Goal: Task Accomplishment & Management: Manage account settings

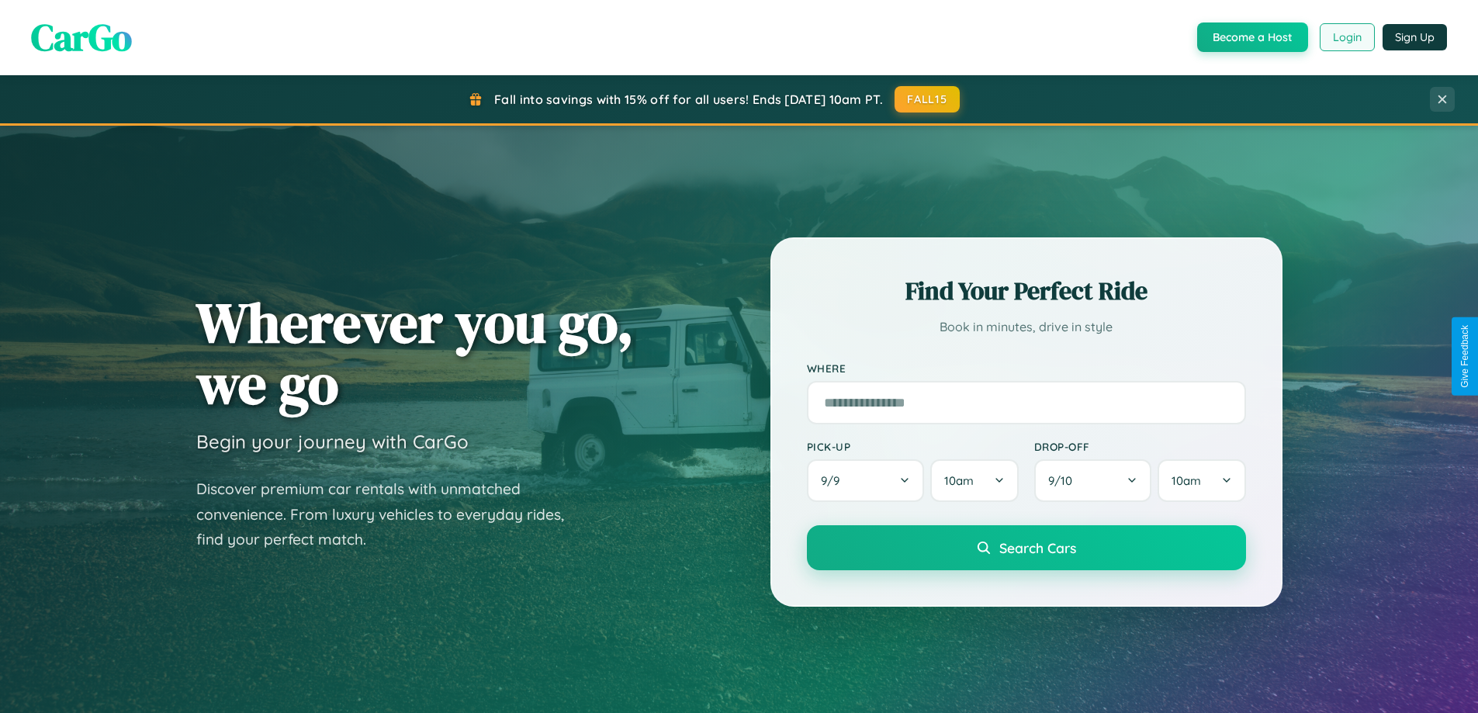
click at [1346, 37] on button "Login" at bounding box center [1347, 37] width 55 height 28
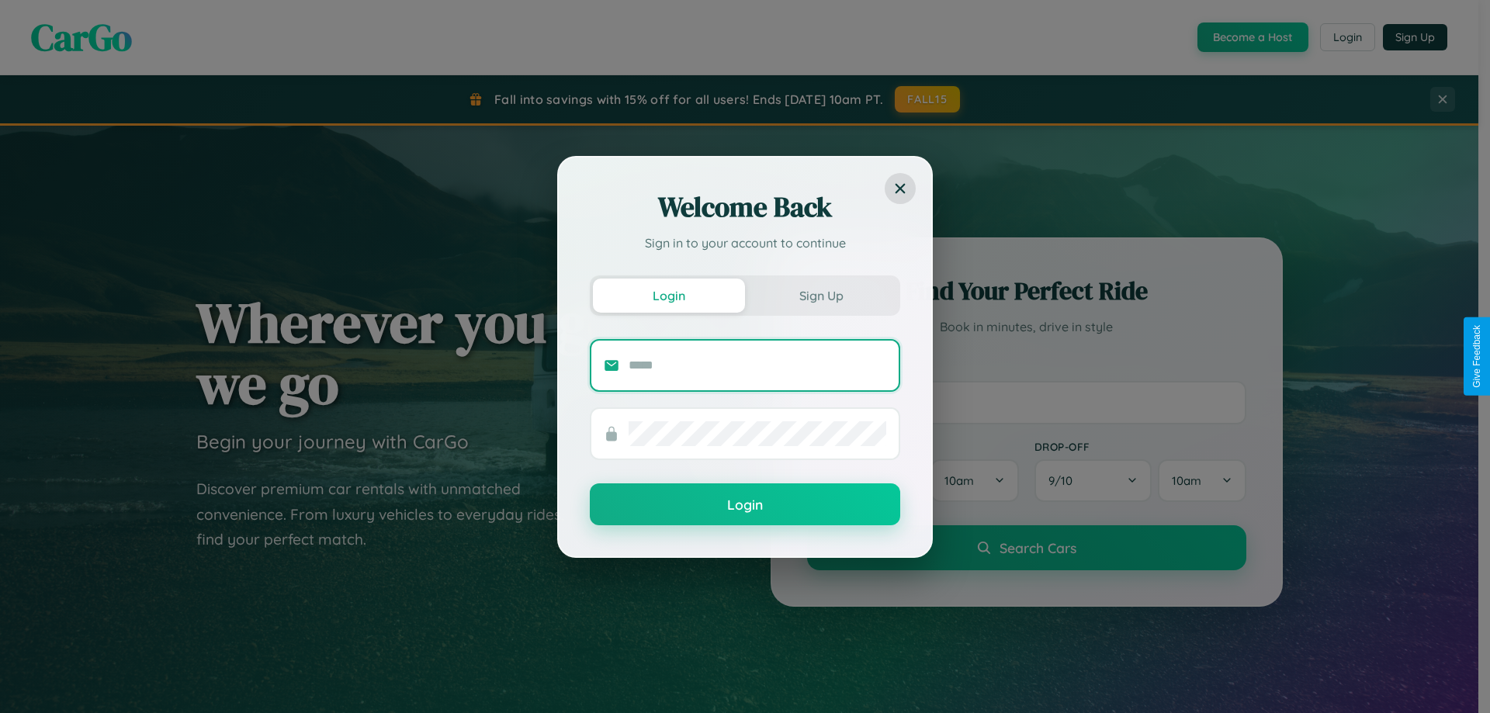
click at [757, 365] on input "text" at bounding box center [757, 365] width 258 height 25
type input "**********"
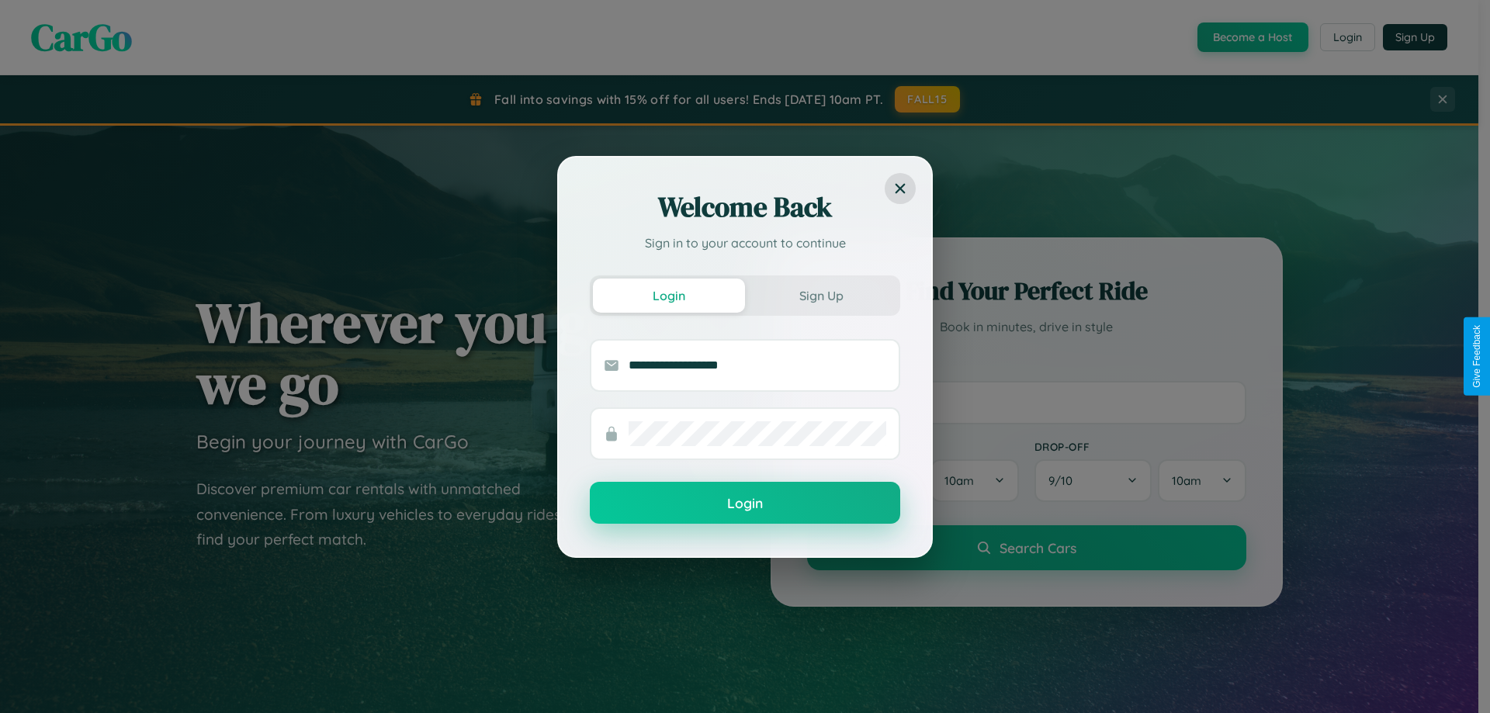
click at [745, 504] on button "Login" at bounding box center [745, 503] width 310 height 42
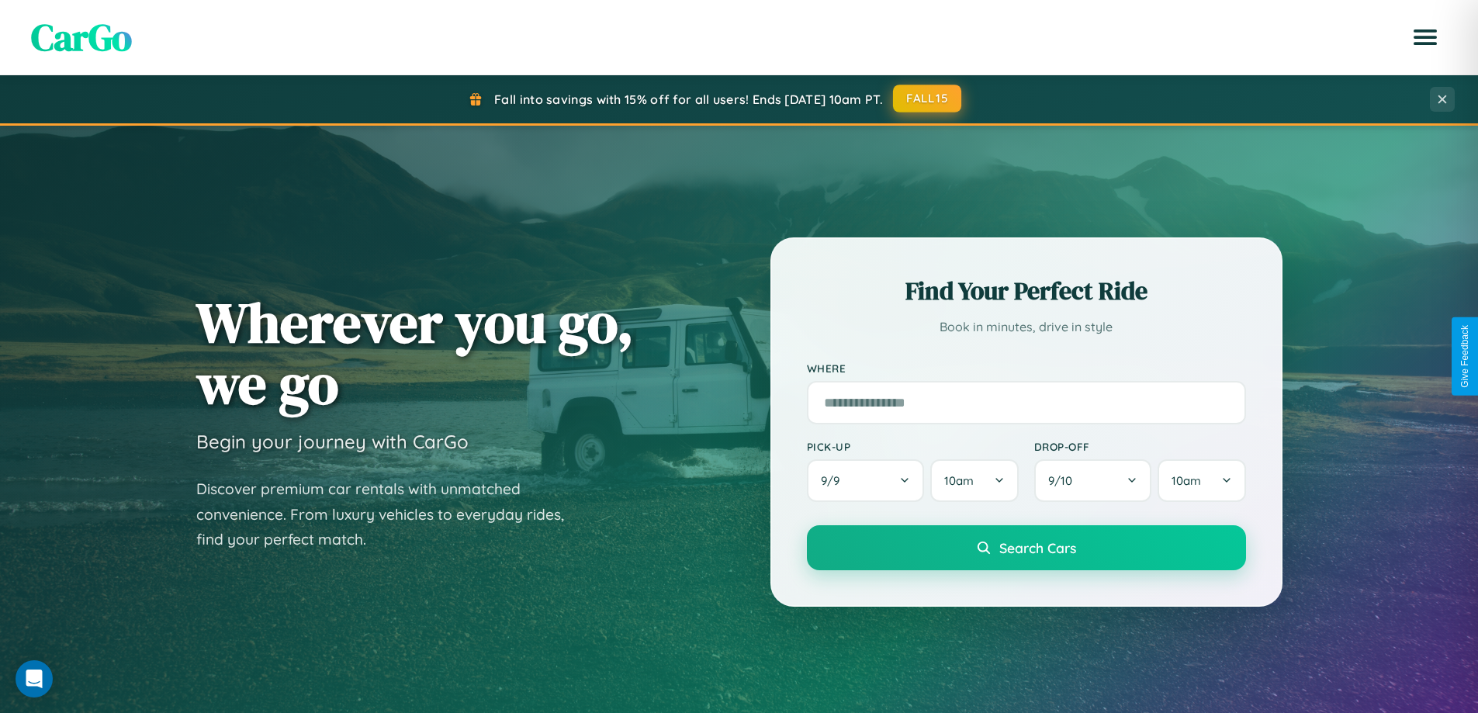
click at [928, 99] on button "FALL15" at bounding box center [927, 99] width 68 height 28
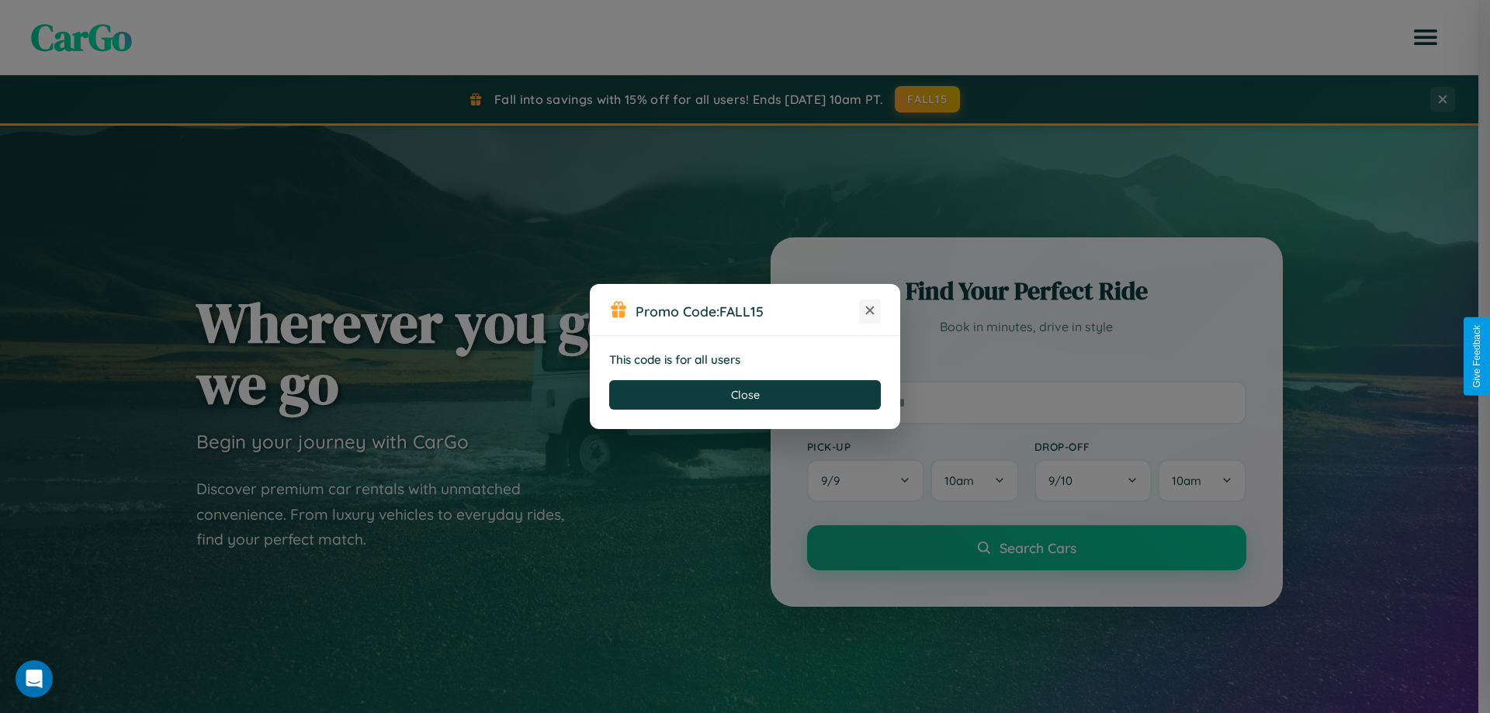
click at [870, 311] on icon at bounding box center [870, 311] width 16 height 16
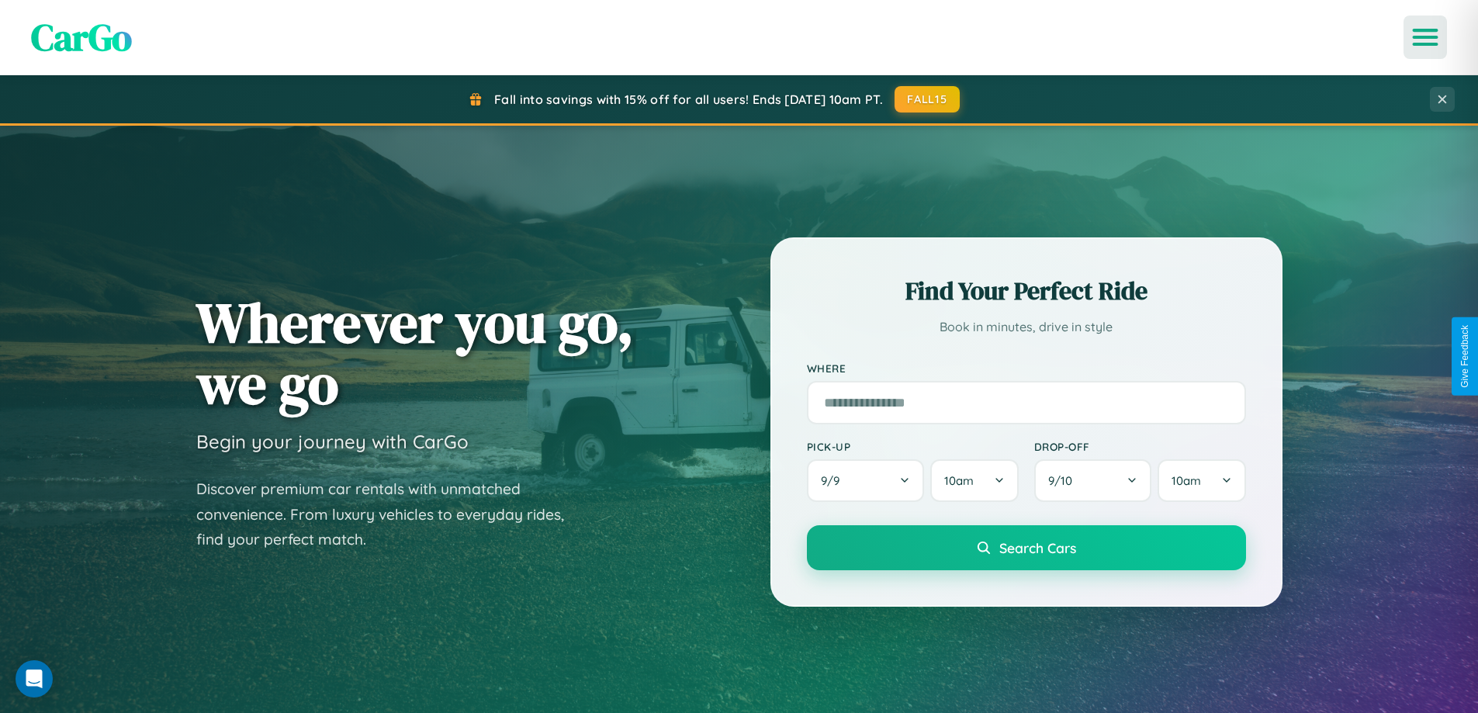
click at [1425, 37] on icon "Open menu" at bounding box center [1425, 37] width 23 height 14
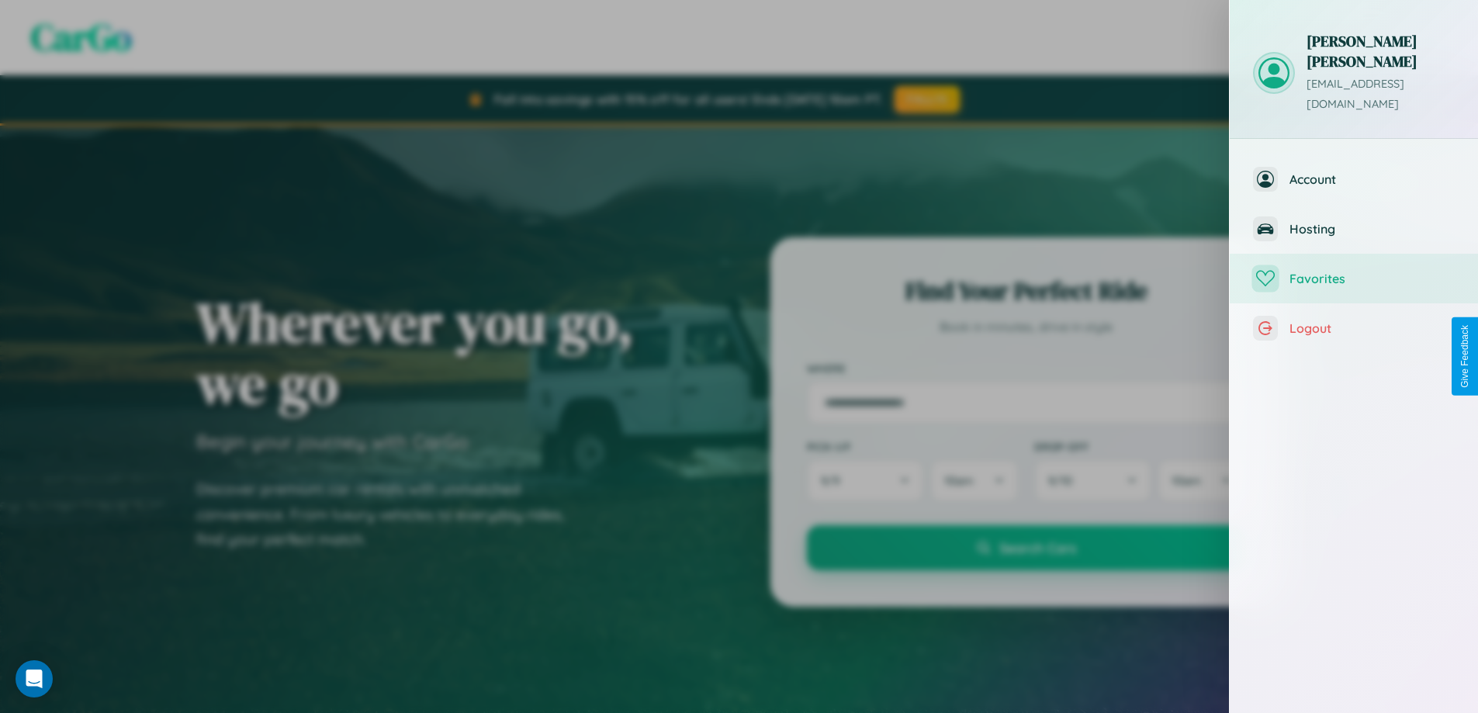
click at [1354, 271] on span "Favorites" at bounding box center [1372, 279] width 165 height 16
